Goal: Transaction & Acquisition: Purchase product/service

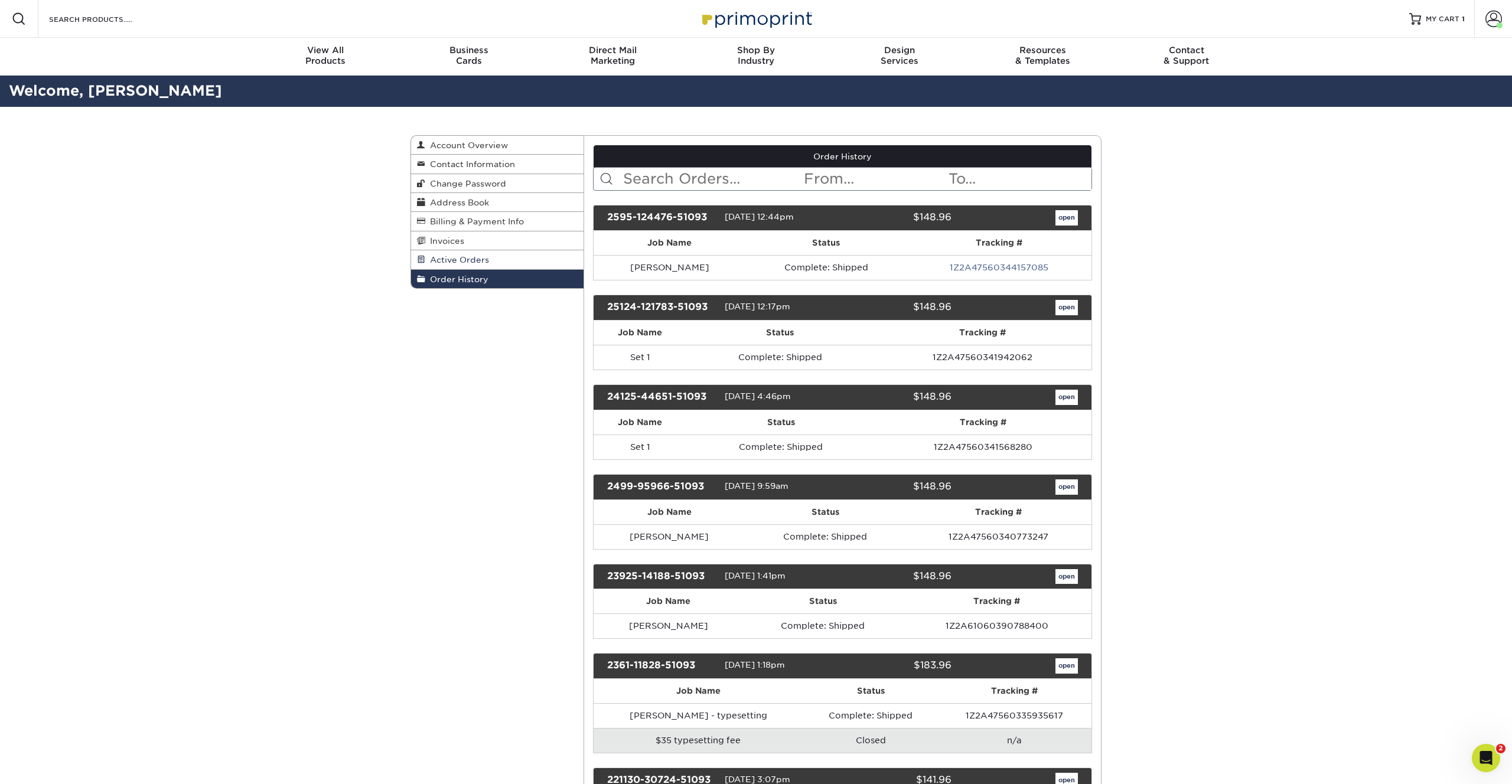
click at [467, 262] on span "Active Orders" at bounding box center [457, 260] width 64 height 10
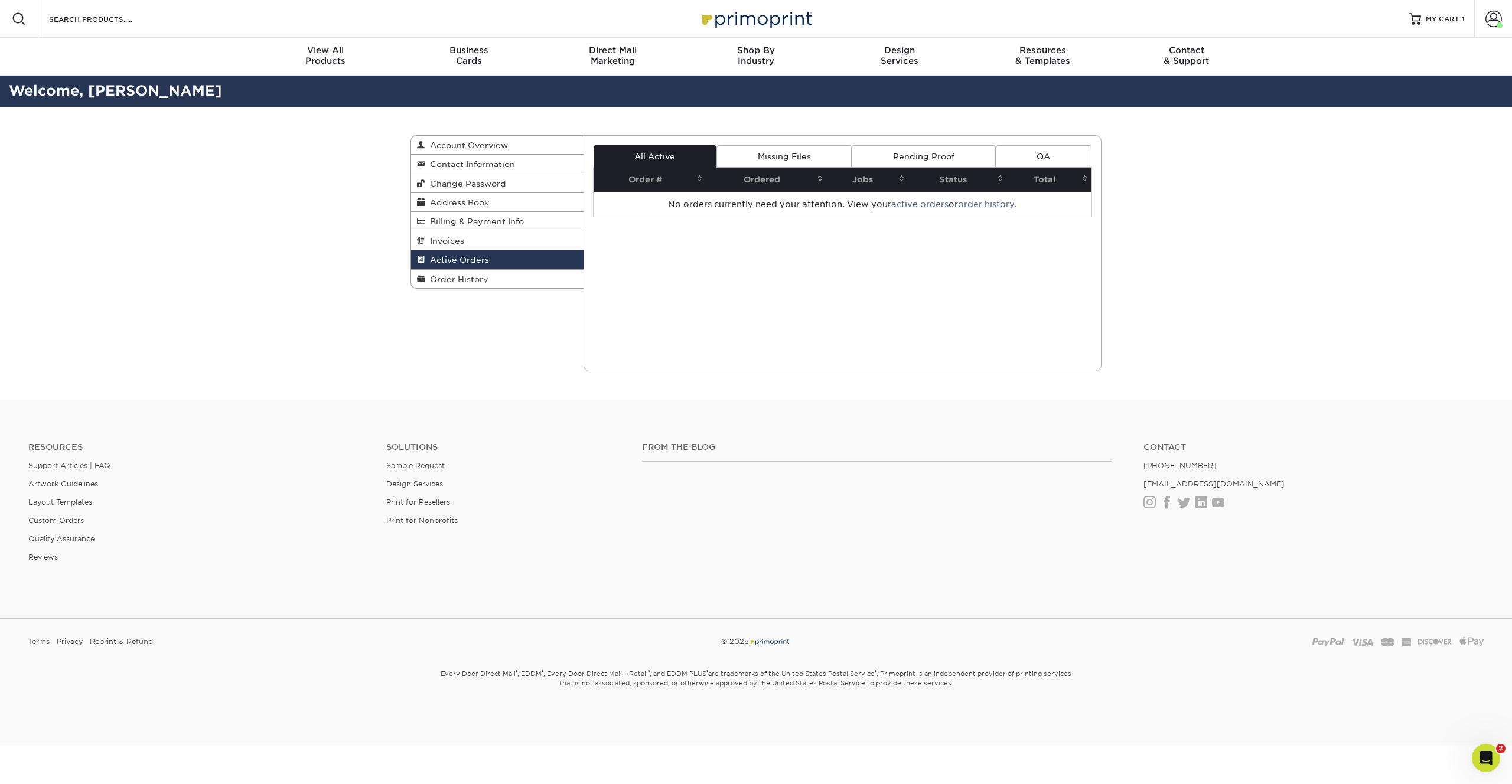
click at [797, 149] on link "Missing Files" at bounding box center [784, 156] width 135 height 22
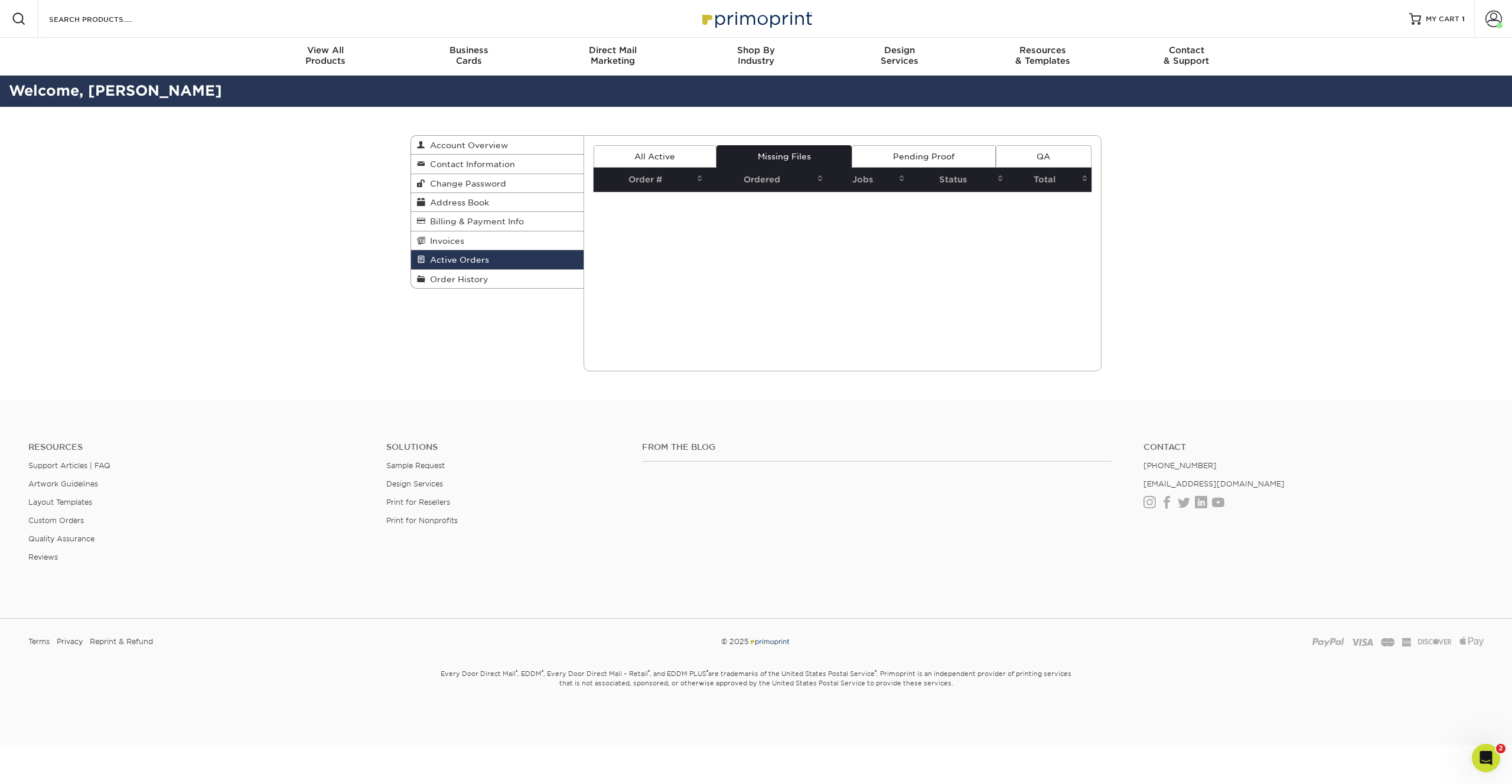
click at [897, 155] on link "Pending Proof" at bounding box center [923, 156] width 144 height 22
click at [1044, 155] on link "QA" at bounding box center [1044, 156] width 96 height 22
click at [662, 155] on link "All Active" at bounding box center [655, 156] width 123 height 22
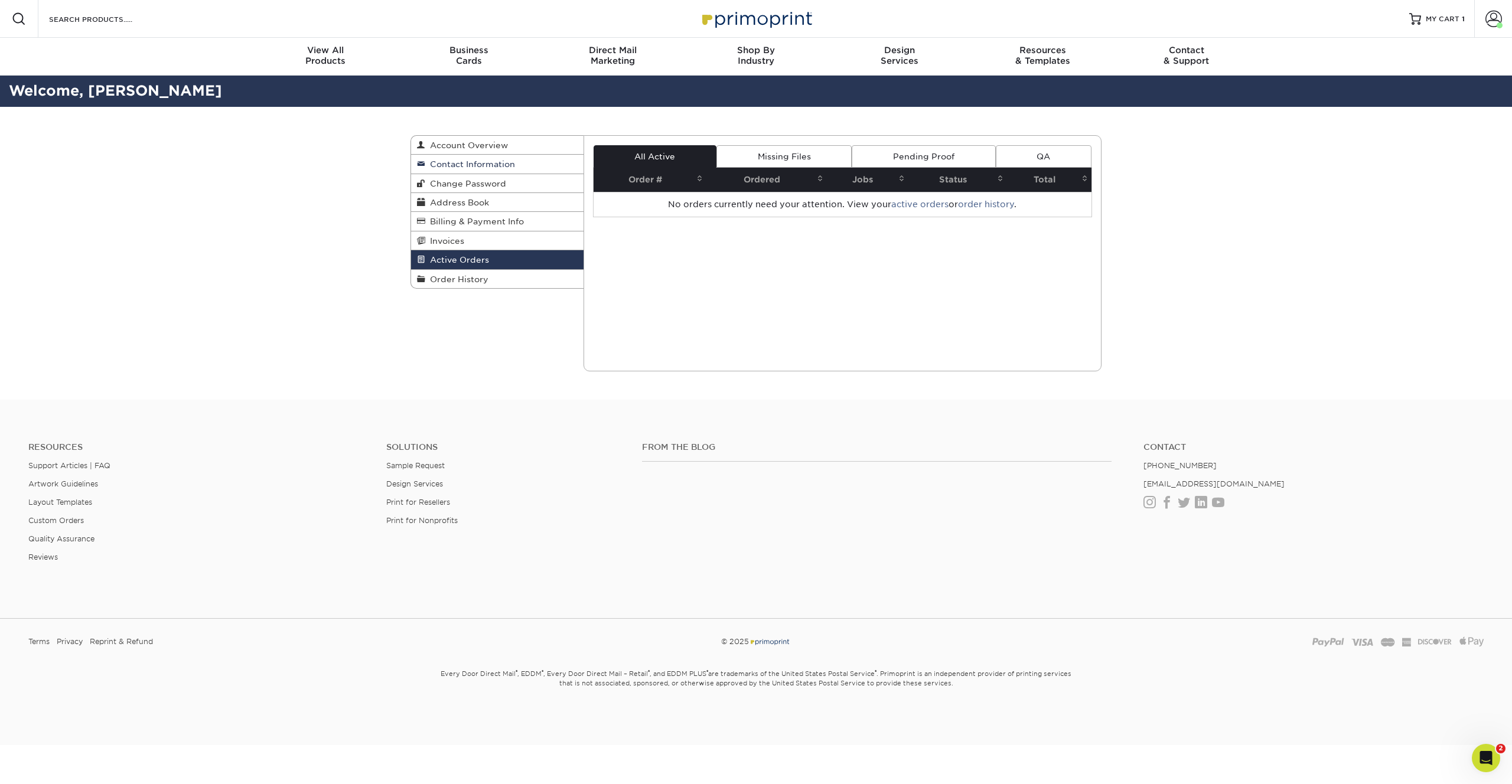
click at [465, 168] on span "Contact Information" at bounding box center [470, 164] width 89 height 10
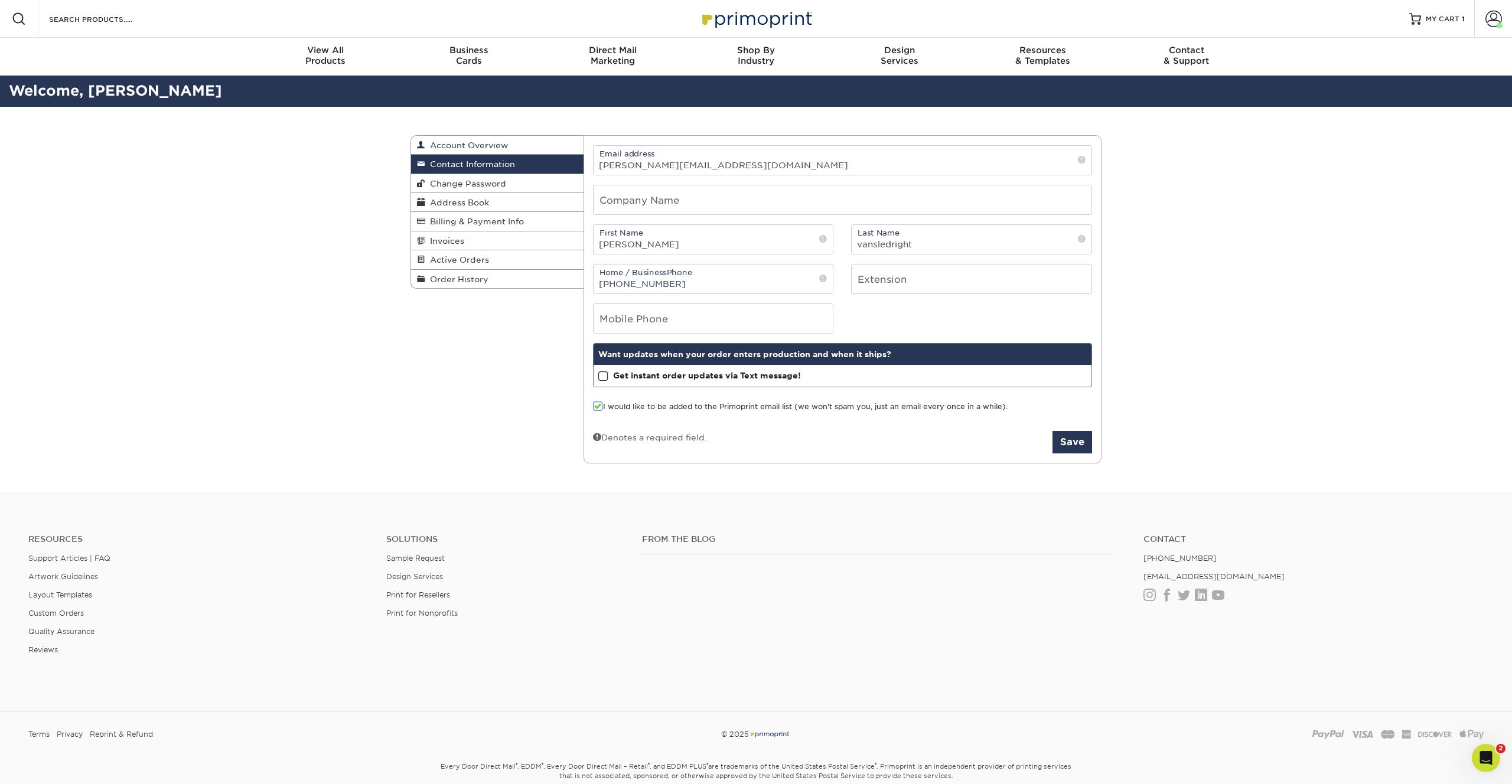
click at [467, 147] on span "Account Overview" at bounding box center [466, 146] width 83 height 10
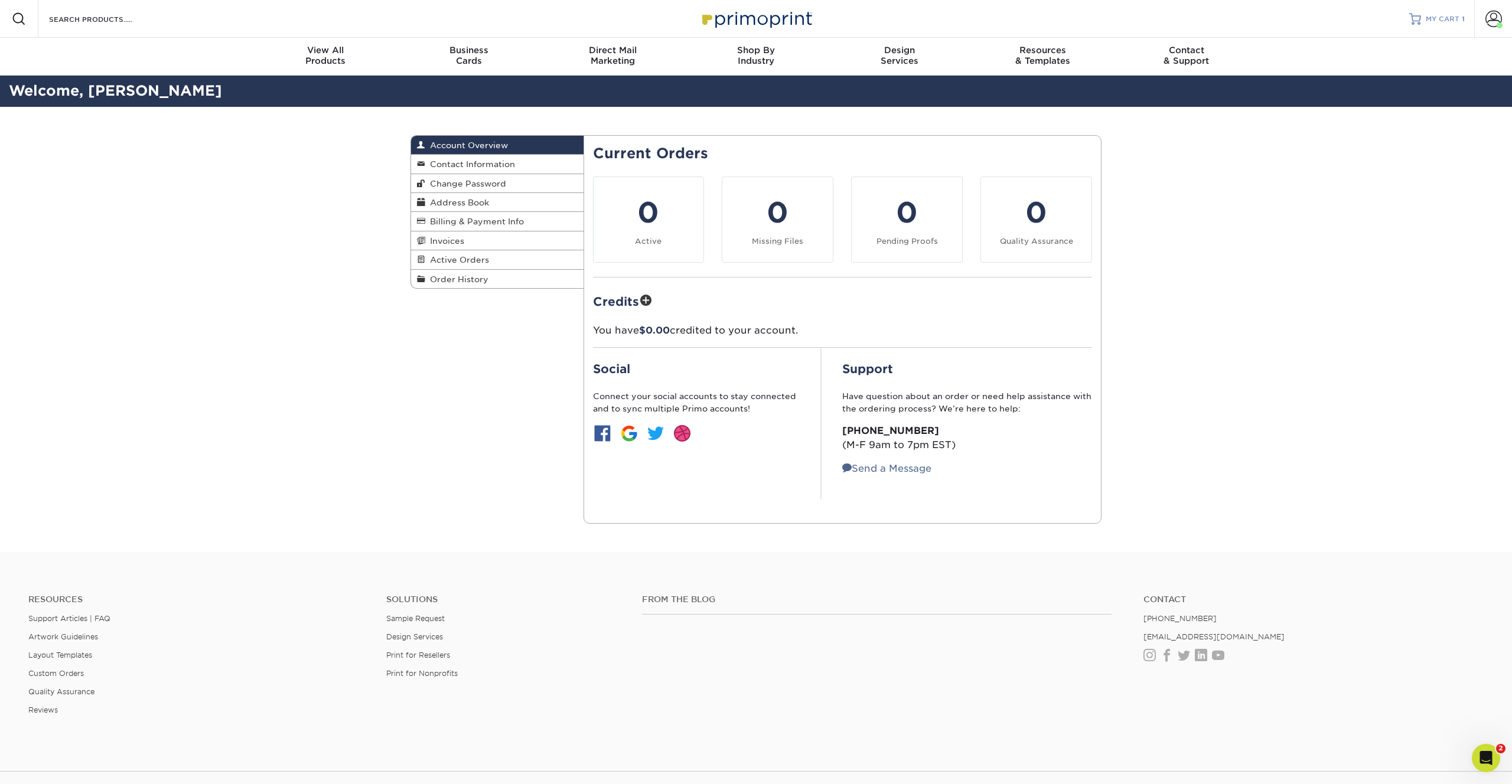
click at [1452, 17] on span "MY CART" at bounding box center [1443, 19] width 34 height 10
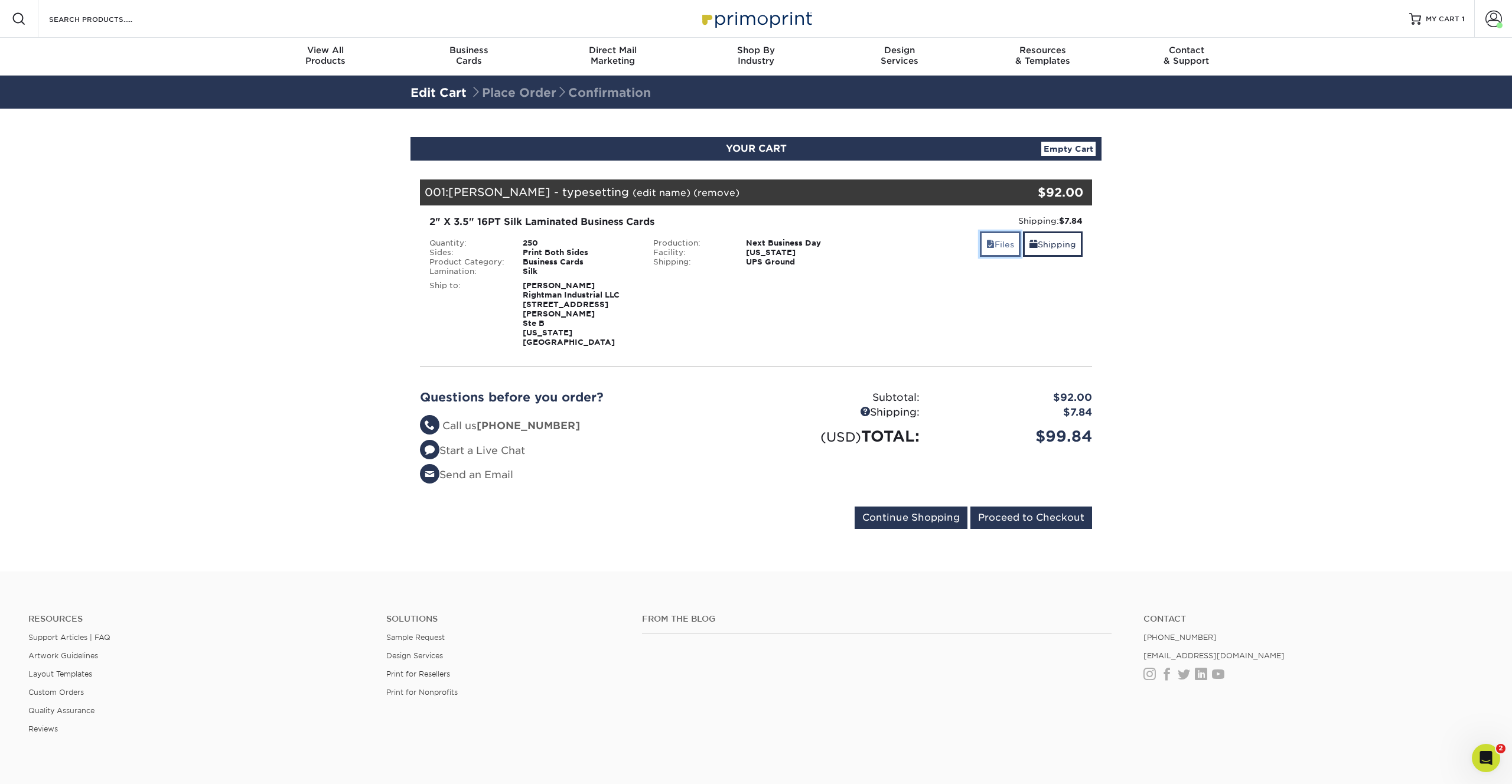
click at [992, 248] on link "Files" at bounding box center [1000, 244] width 41 height 26
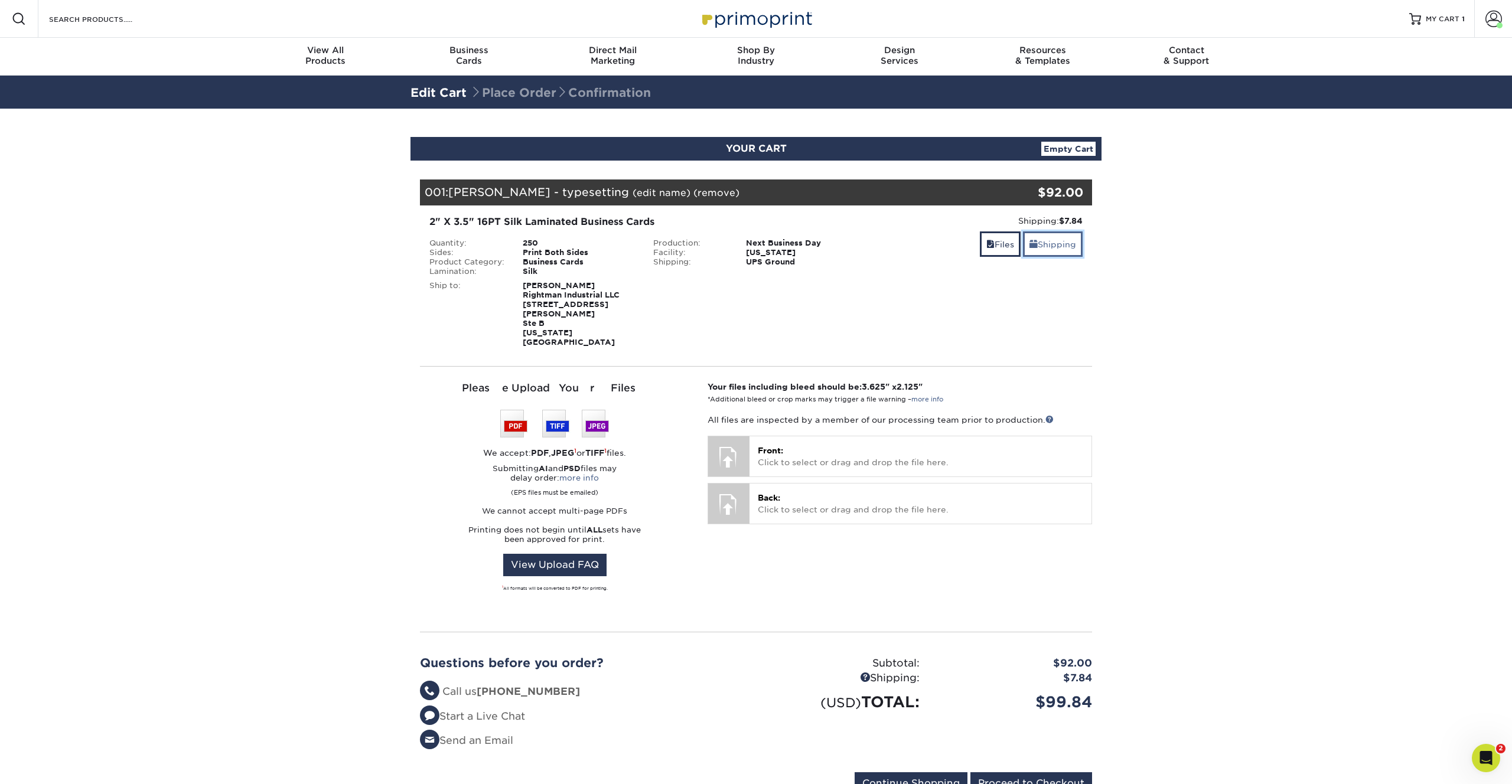
click at [1039, 250] on link "Shipping" at bounding box center [1053, 244] width 60 height 26
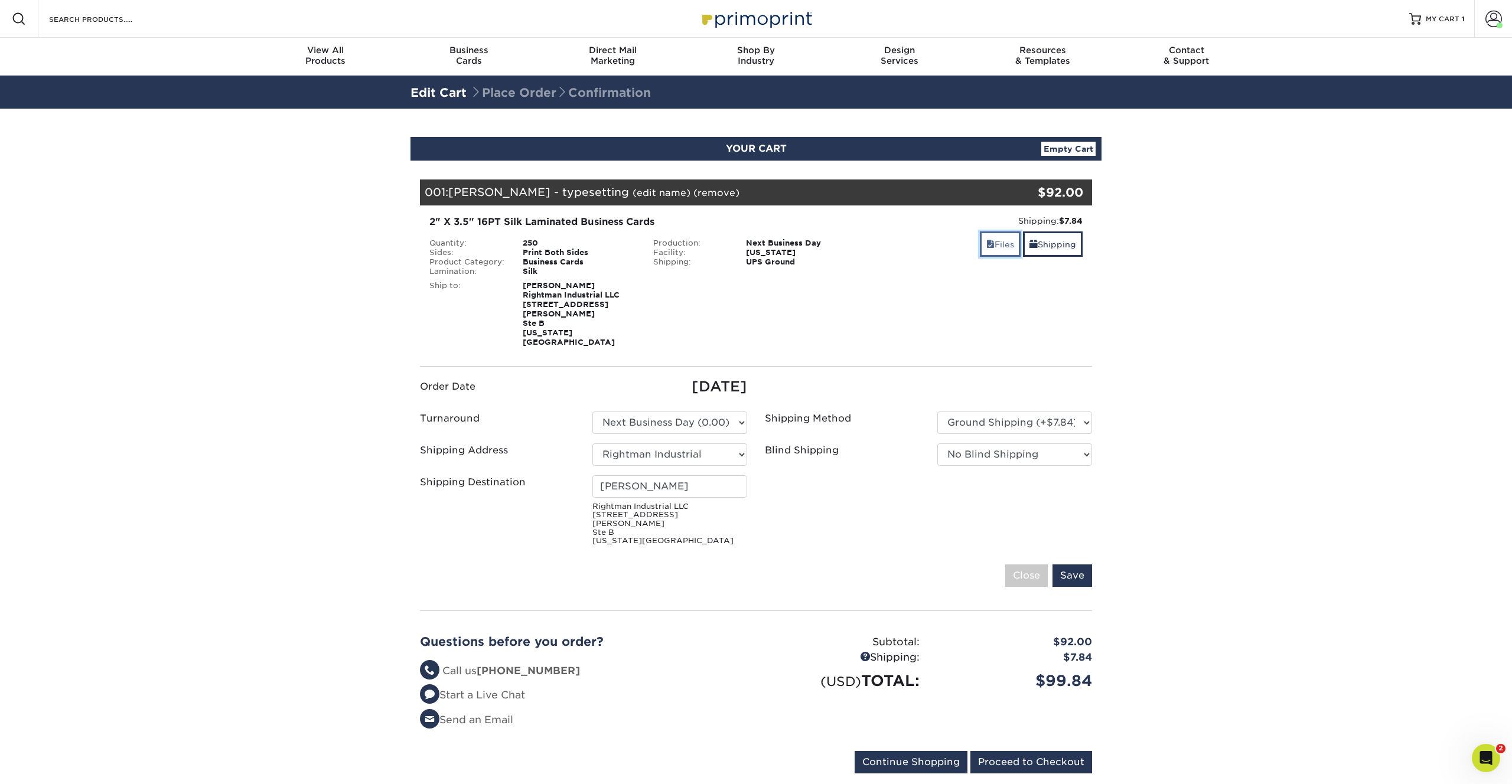
click at [990, 245] on link "Files" at bounding box center [1000, 244] width 41 height 26
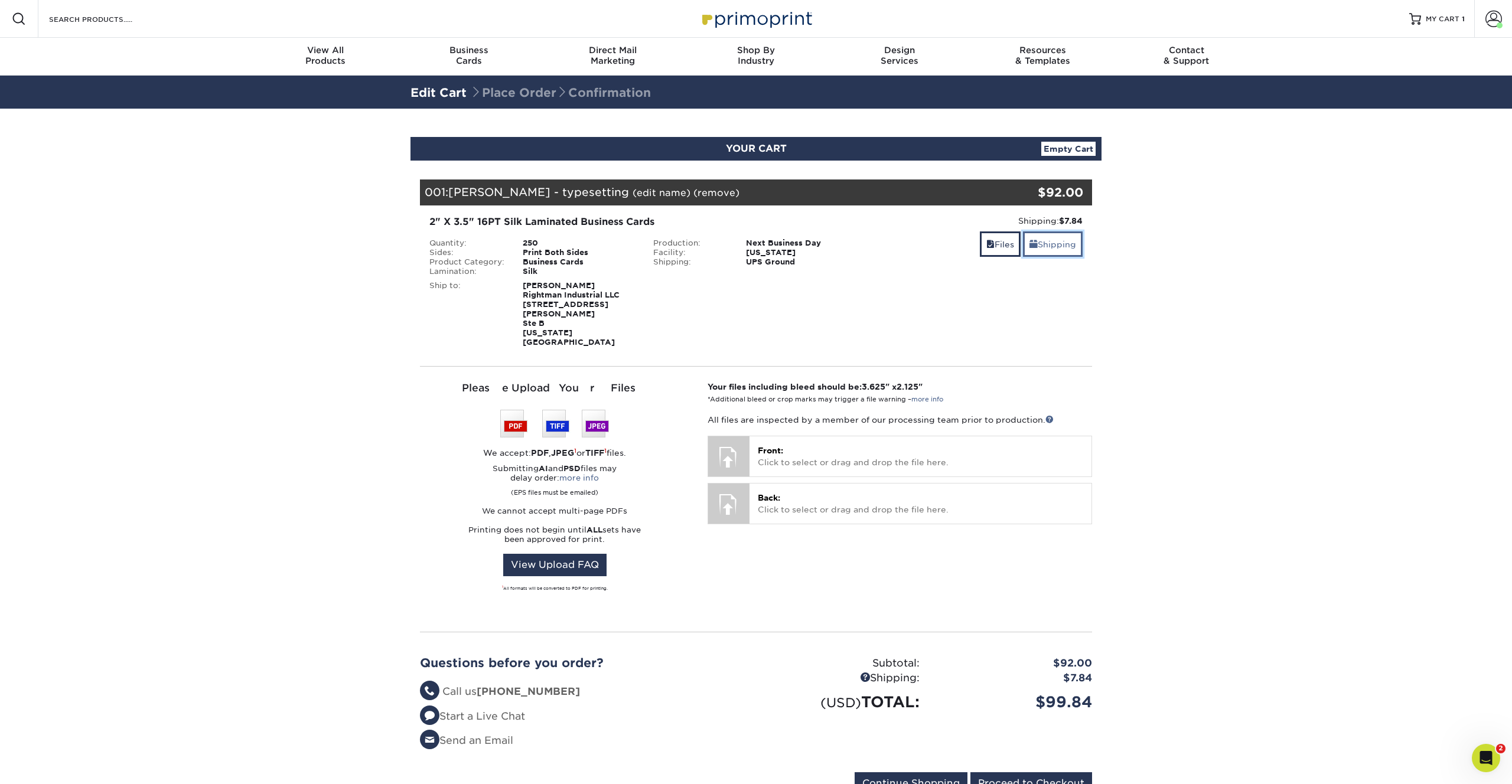
click at [1068, 245] on link "Shipping" at bounding box center [1053, 244] width 60 height 26
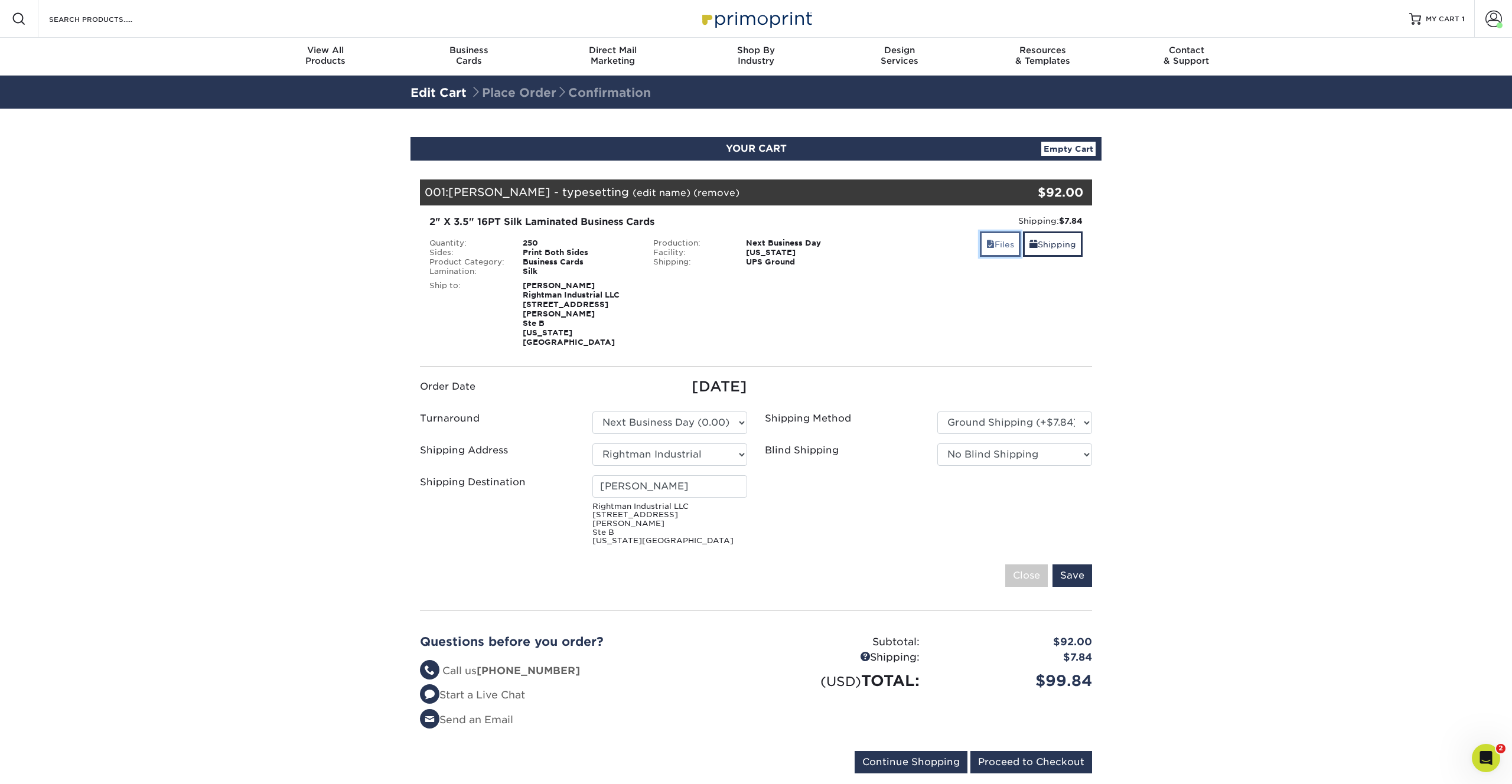
click at [1010, 242] on link "Files" at bounding box center [1000, 244] width 41 height 26
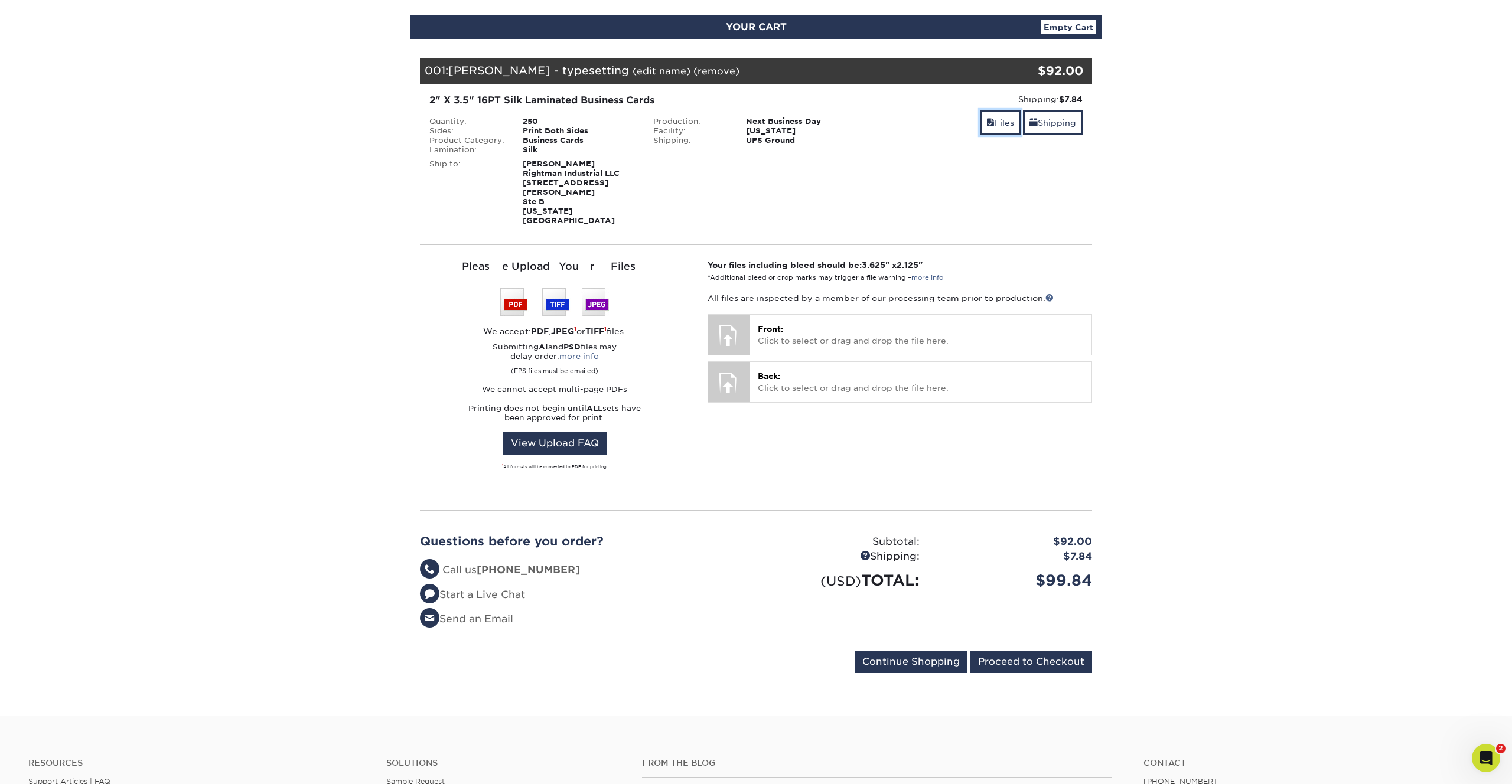
scroll to position [214, 0]
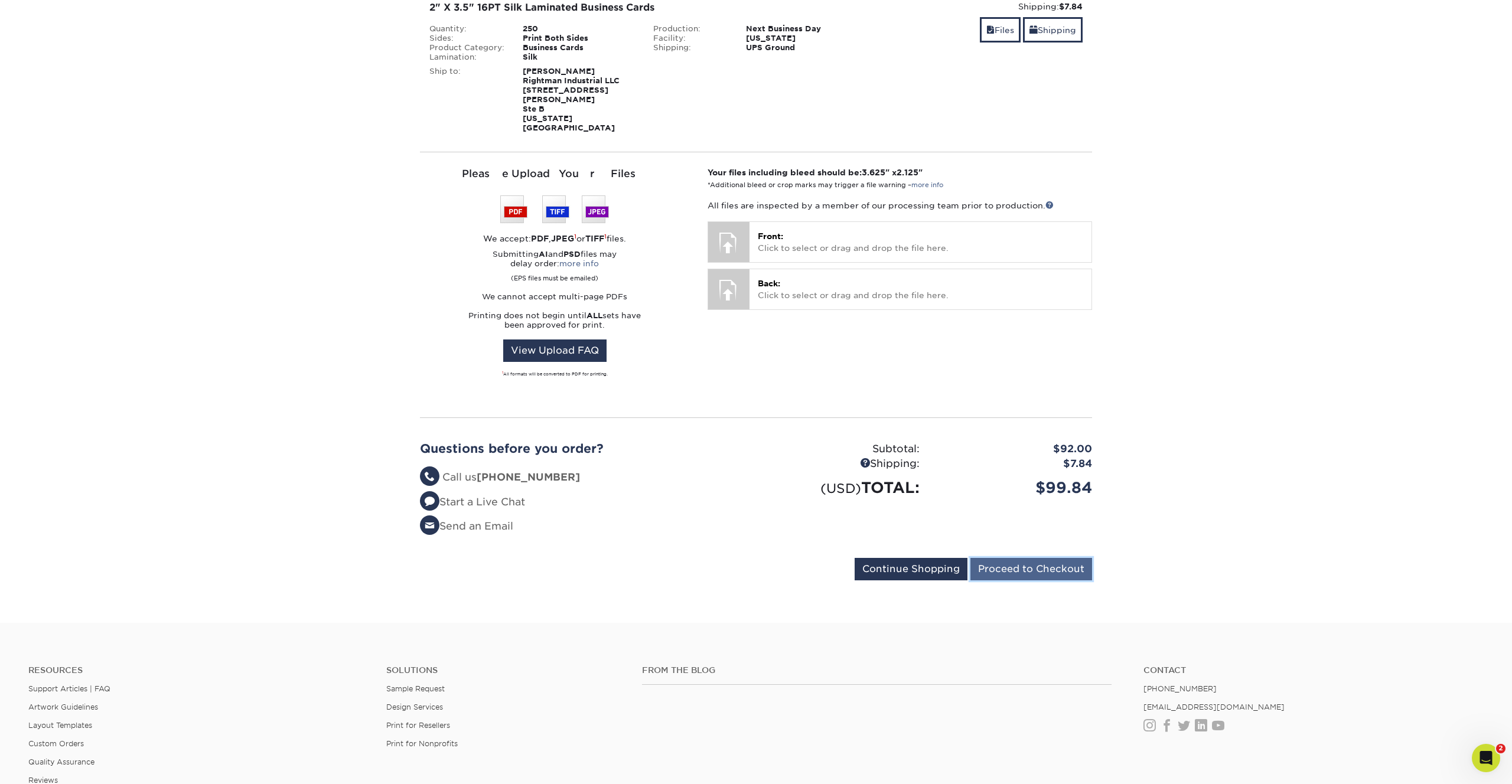
click at [1044, 558] on input "Proceed to Checkout" at bounding box center [1031, 569] width 121 height 22
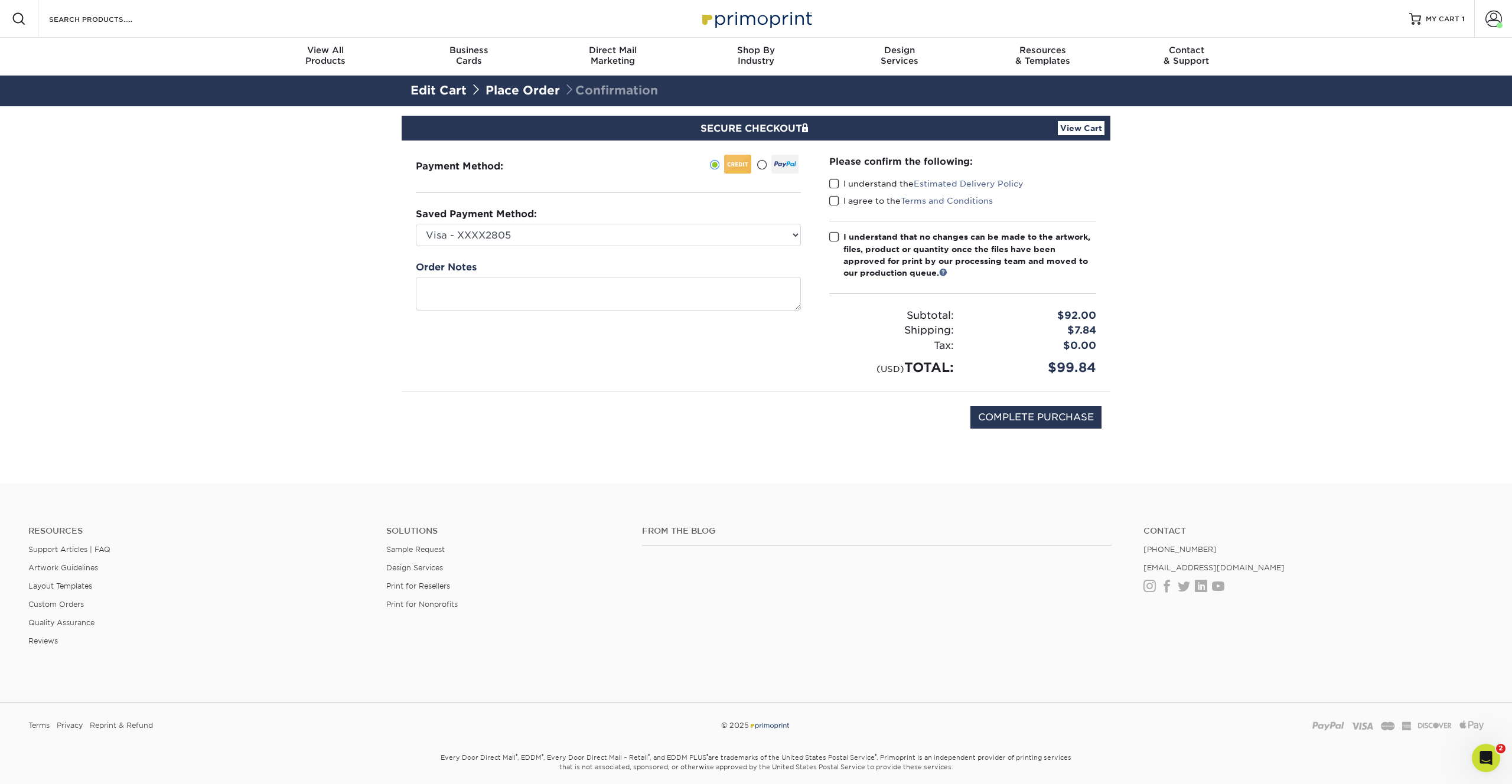
drag, startPoint x: 524, startPoint y: 217, endPoint x: 523, endPoint y: 225, distance: 8.1
click at [523, 218] on label "Saved Payment Method:" at bounding box center [476, 214] width 121 height 14
click at [524, 231] on select "Visa - XXXX2805 Visa - XXXX3556 Visa - XXXX4877 Visa - XXXX4357 New Credit Card" at bounding box center [608, 235] width 385 height 22
select select
click at [415, 224] on select "Visa - XXXX2805 Visa - XXXX3556 Visa - XXXX4877 Visa - XXXX4357 New Credit Card" at bounding box center [608, 235] width 385 height 22
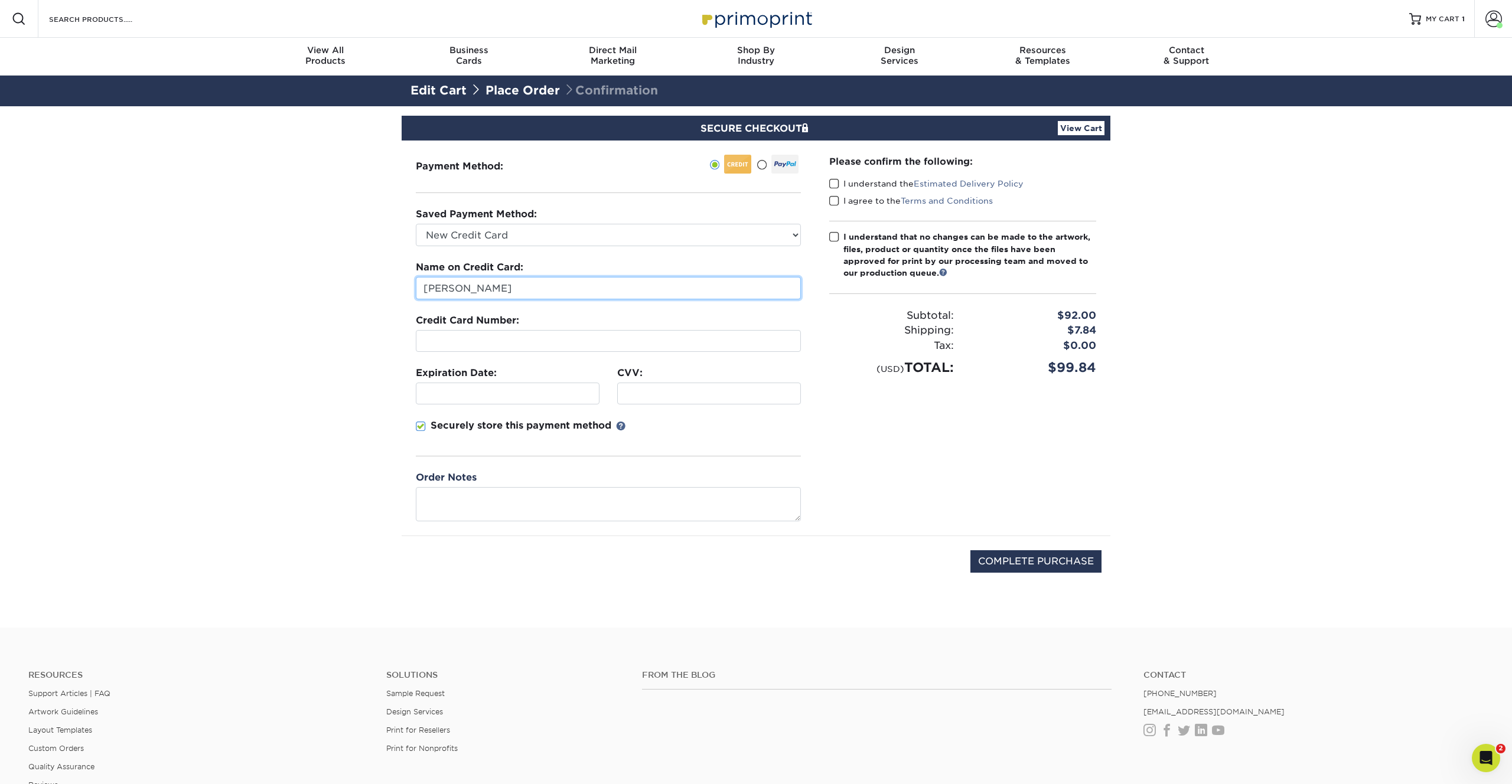
click at [495, 286] on input "[PERSON_NAME]" at bounding box center [608, 288] width 385 height 22
type input "[PERSON_NAME]"
type input "04/2027"
click at [340, 319] on section "SECURE CHECKOUT View Cart Payment Method: Saved Payment Method:" at bounding box center [756, 367] width 1512 height 521
click at [487, 510] on textarea at bounding box center [608, 504] width 385 height 34
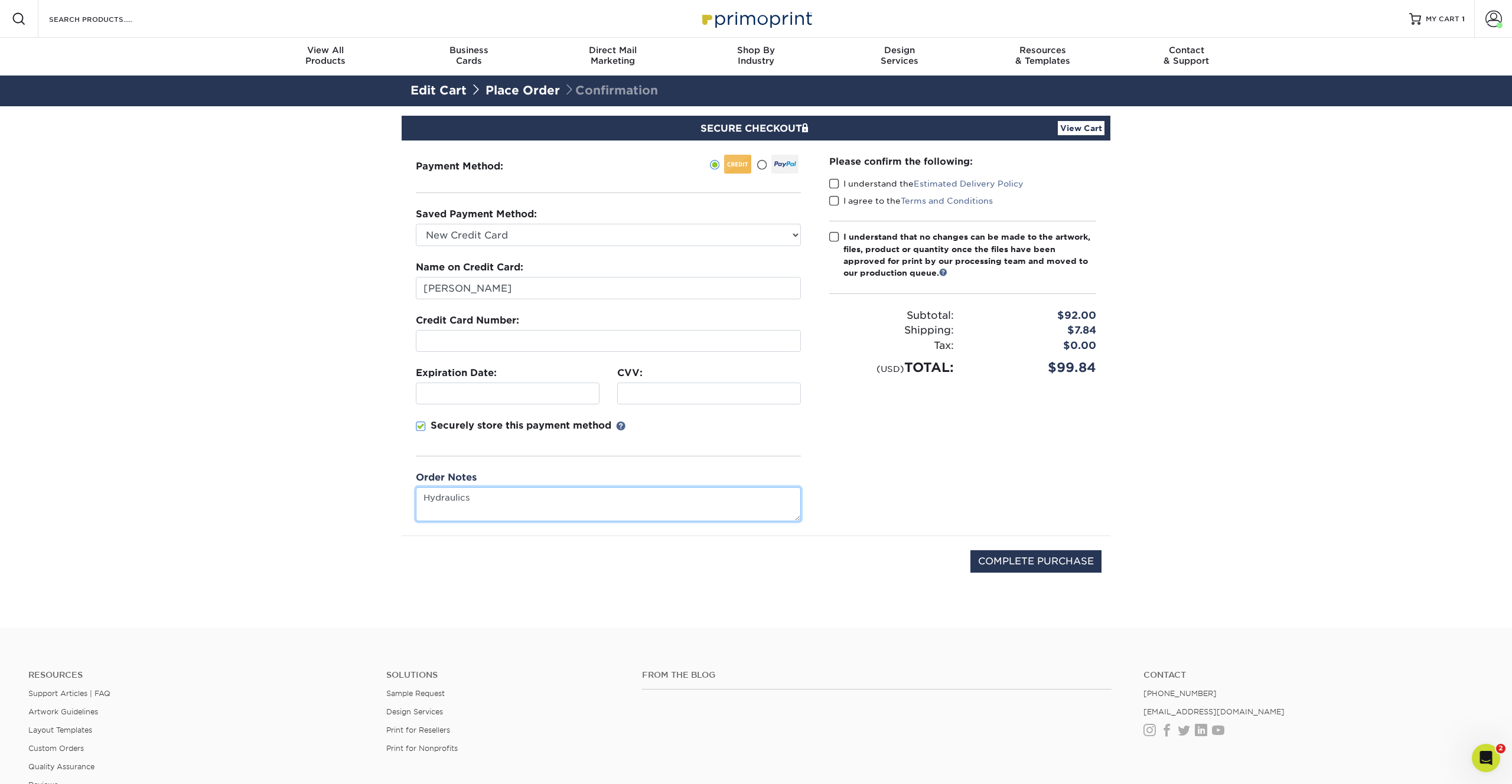
type textarea "Hydraulics"
click at [857, 474] on div "Please confirm the following: I understand the Estimated Delivery Policy I agre…" at bounding box center [963, 338] width 295 height 395
click at [540, 230] on select "Visa - XXXX2805 Visa - XXXX3556 Visa - XXXX4877 Visa - XXXX4357 New Credit Card" at bounding box center [608, 235] width 385 height 22
click at [415, 224] on select "Visa - XXXX2805 Visa - XXXX3556 Visa - XXXX4877 Visa - XXXX4357 New Credit Card" at bounding box center [608, 235] width 385 height 22
click at [1030, 559] on input "COMPLETE PURCHASE" at bounding box center [1036, 561] width 131 height 22
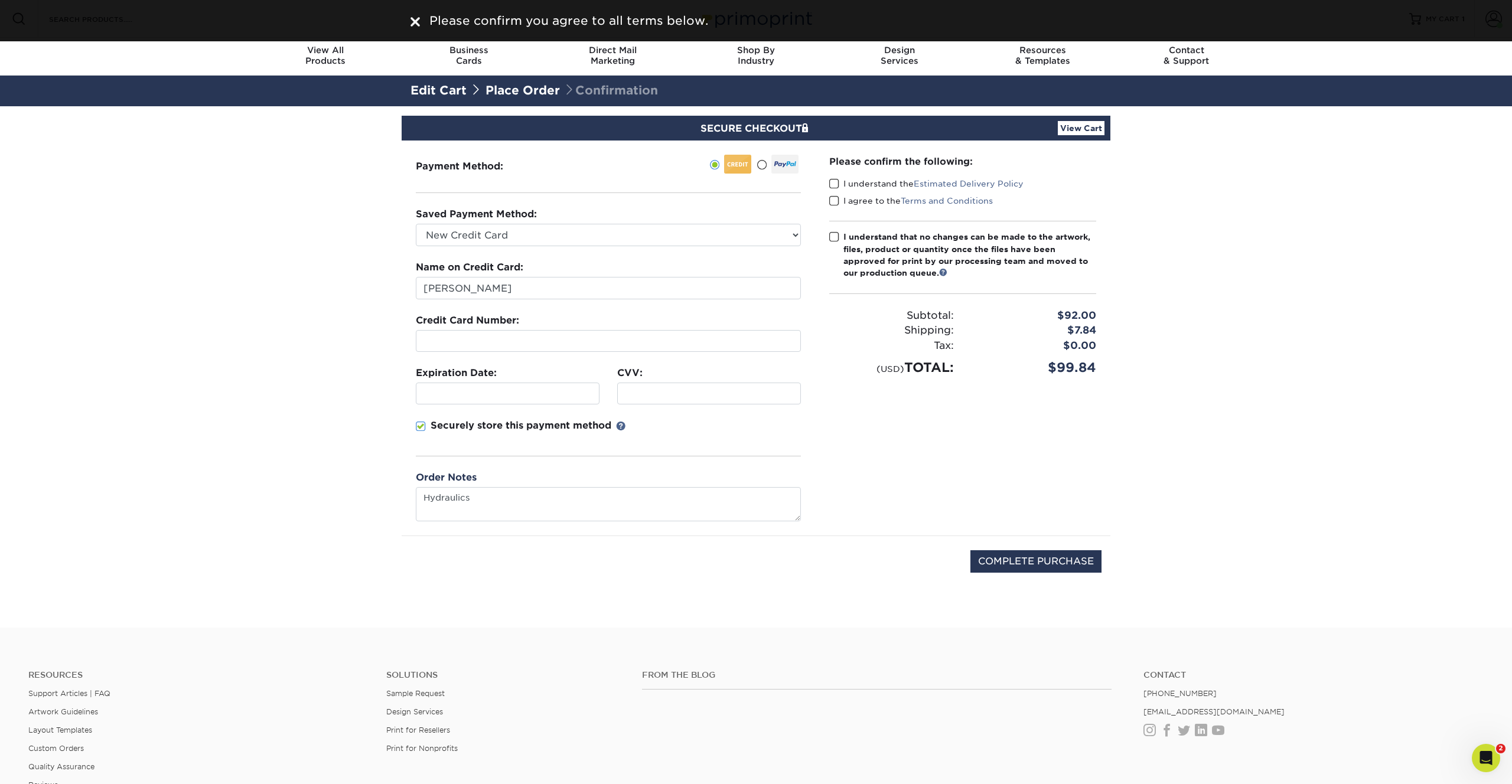
click at [832, 236] on span at bounding box center [834, 237] width 10 height 11
click at [0, 0] on input "I understand that no changes can be made to the artwork, files, product or quan…" at bounding box center [0, 0] width 0 height 0
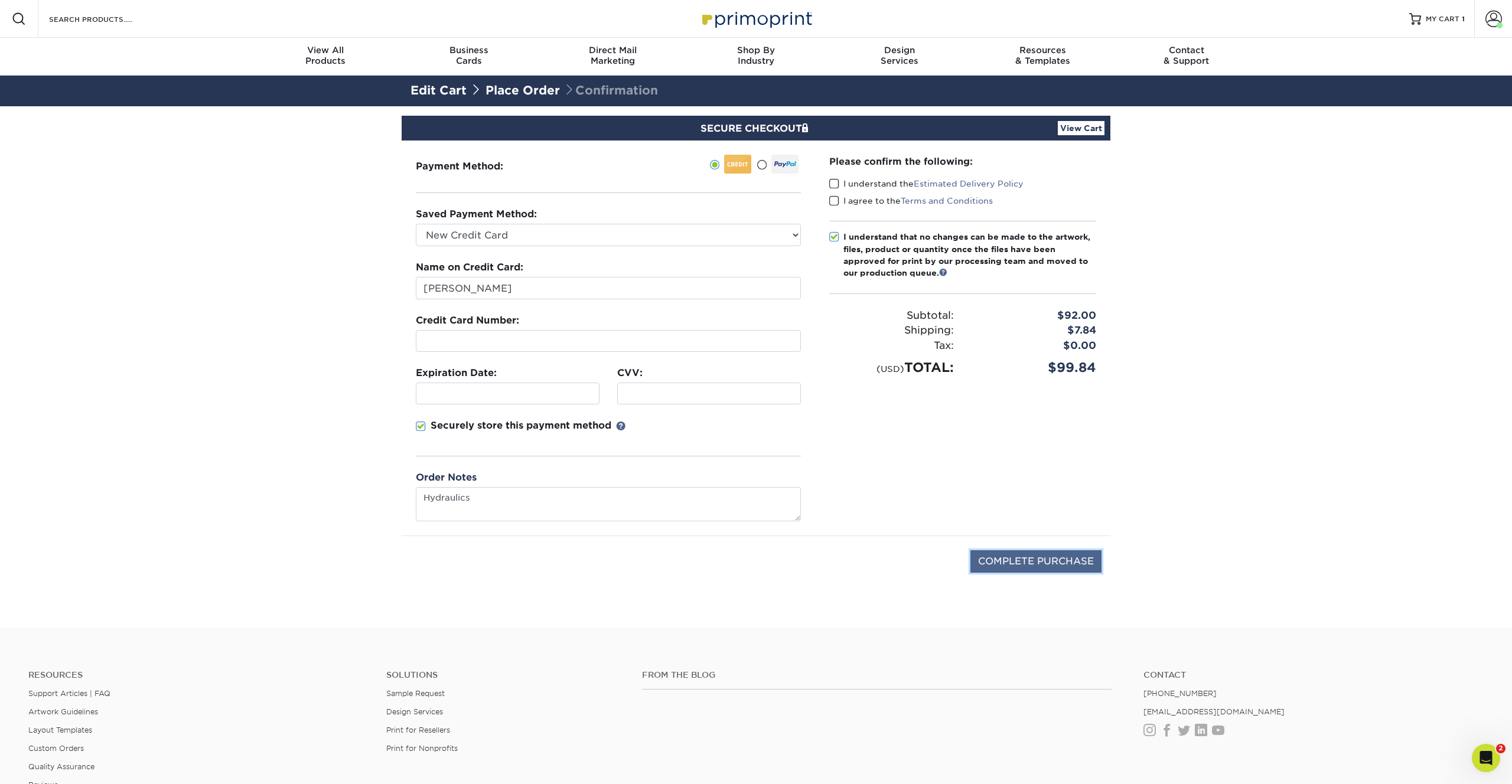
click at [1033, 555] on input "COMPLETE PURCHASE" at bounding box center [1036, 561] width 131 height 22
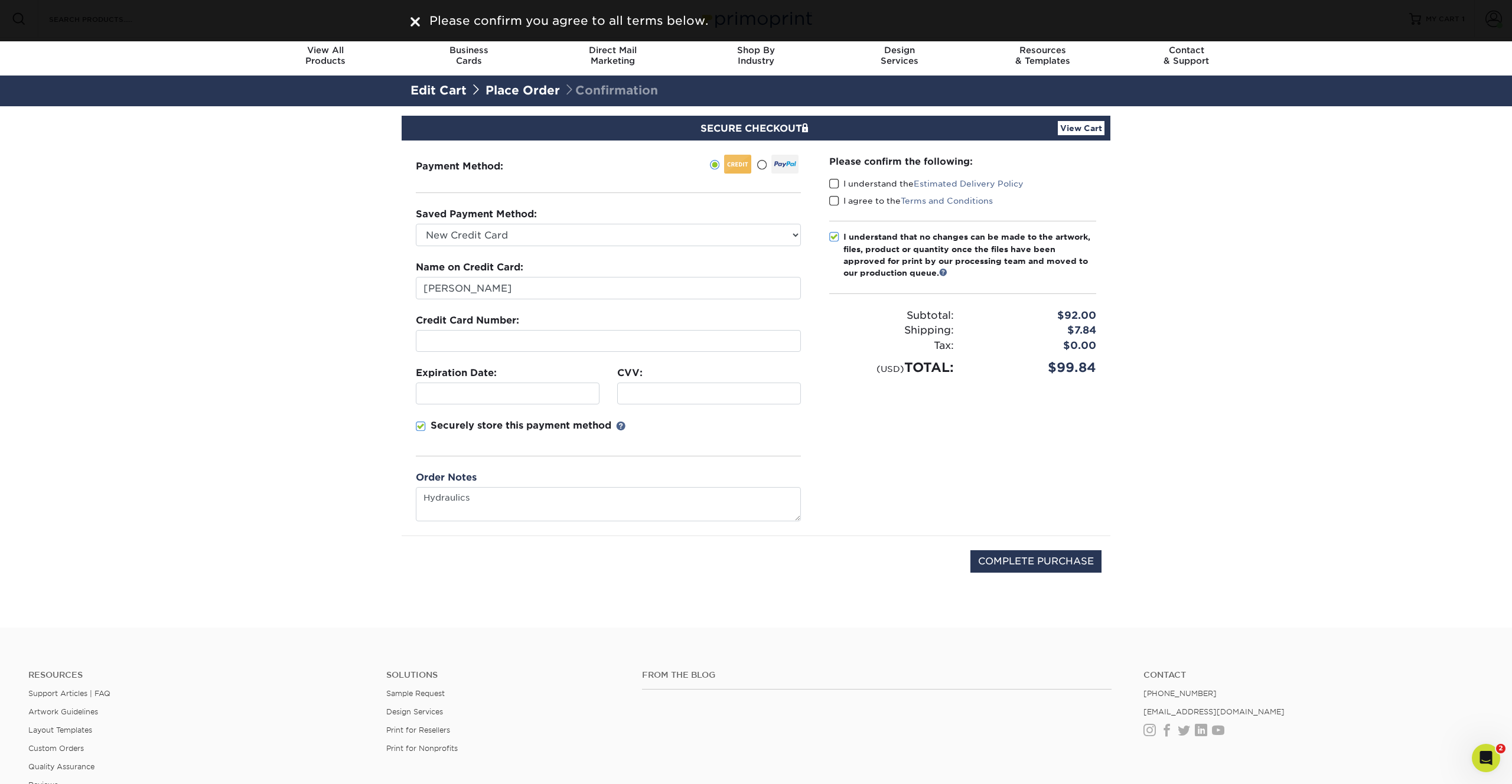
click at [830, 180] on span at bounding box center [834, 184] width 10 height 11
click at [0, 0] on input "I understand the Estimated Delivery Policy" at bounding box center [0, 0] width 0 height 0
click at [834, 204] on span at bounding box center [834, 201] width 10 height 11
click at [0, 0] on input "I agree to the Terms and Conditions" at bounding box center [0, 0] width 0 height 0
click at [1034, 555] on input "COMPLETE PURCHASE" at bounding box center [1036, 561] width 131 height 22
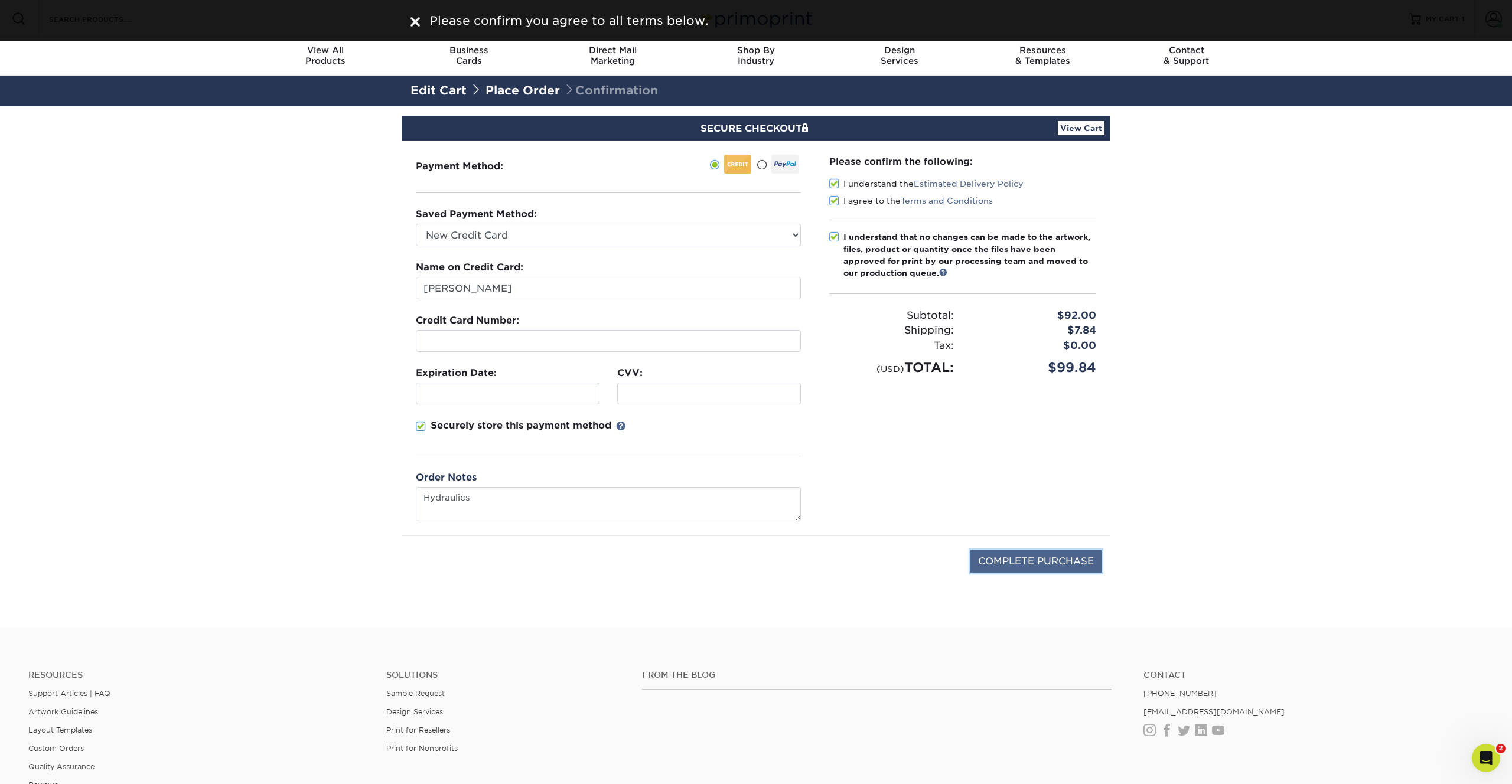
type input "PROCESSING, PLEASE WAIT..."
